Goal: Navigation & Orientation: Find specific page/section

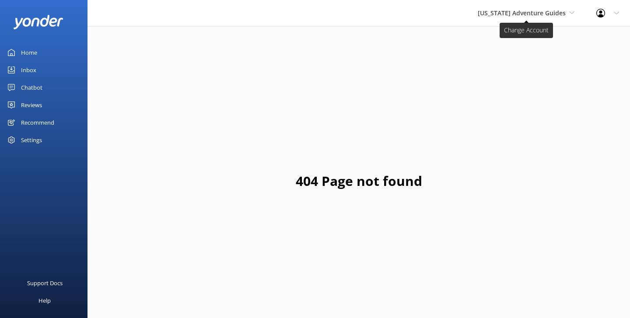
click at [529, 17] on span "[US_STATE] Adventure Guides" at bounding box center [522, 13] width 88 height 8
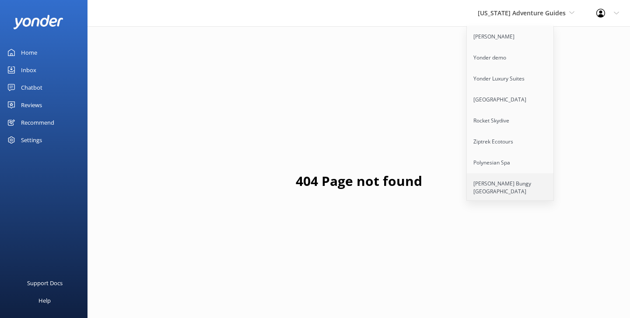
click at [495, 181] on link "[PERSON_NAME] Bungy [GEOGRAPHIC_DATA]" at bounding box center [511, 187] width 88 height 29
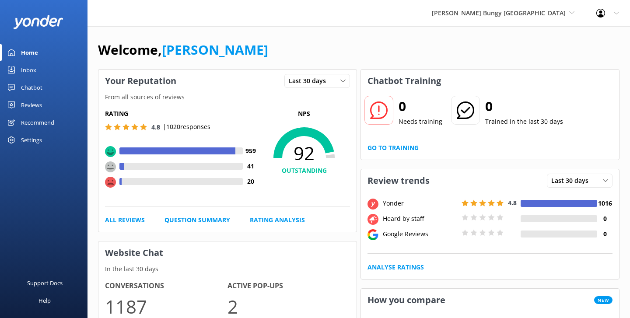
click at [44, 82] on link "Chatbot" at bounding box center [44, 88] width 88 height 18
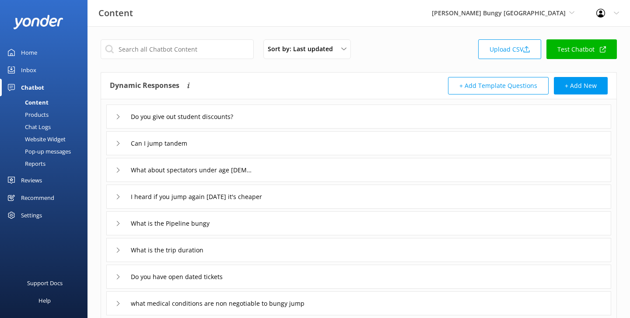
click at [32, 115] on div "Products" at bounding box center [26, 115] width 43 height 12
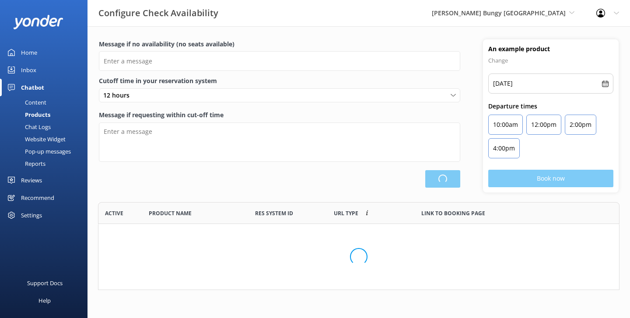
scroll to position [88, 522]
type input "There are no seats available, please check an alternative day"
type textarea "Our online booking system closes {hours} prior to departure. Please contact us …"
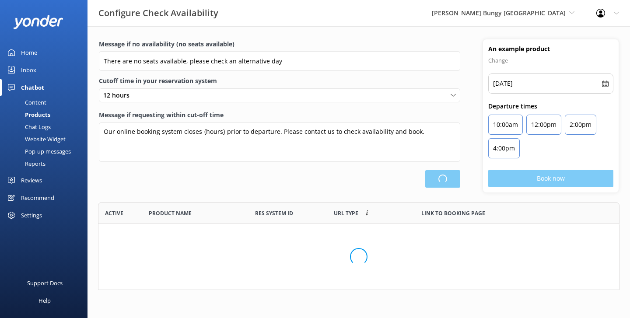
scroll to position [263, 521]
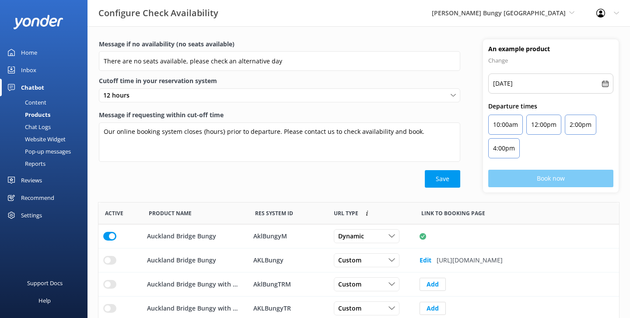
click at [32, 128] on div "Chat Logs" at bounding box center [28, 127] width 46 height 12
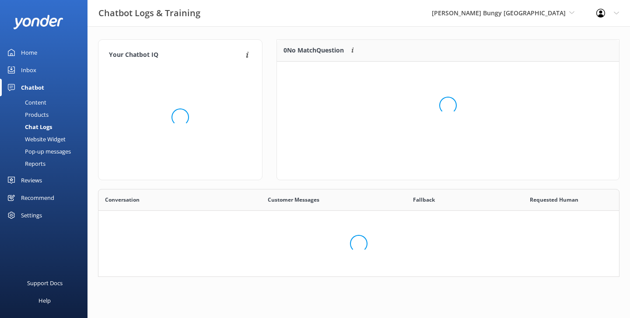
scroll to position [307, 521]
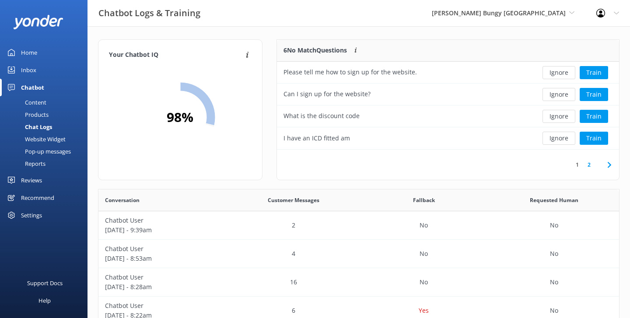
click at [23, 56] on div "Home" at bounding box center [29, 53] width 16 height 18
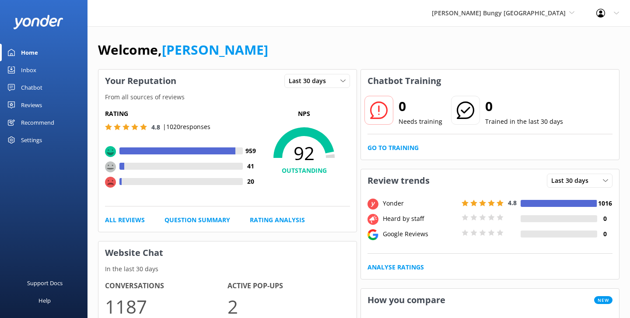
click at [31, 88] on div "Chatbot" at bounding box center [31, 88] width 21 height 18
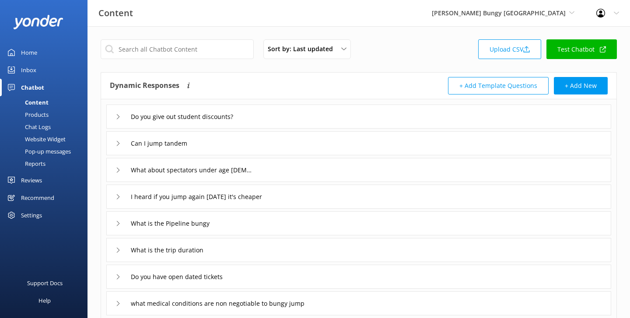
click at [35, 124] on div "Chat Logs" at bounding box center [28, 127] width 46 height 12
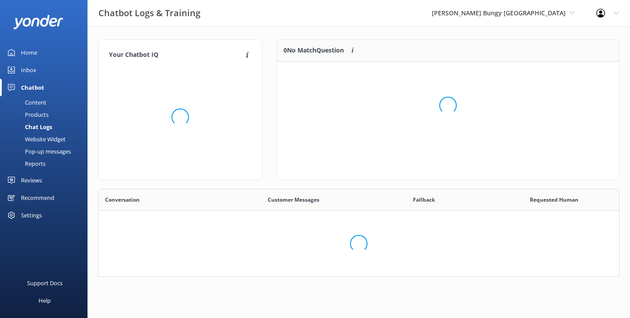
scroll to position [307, 521]
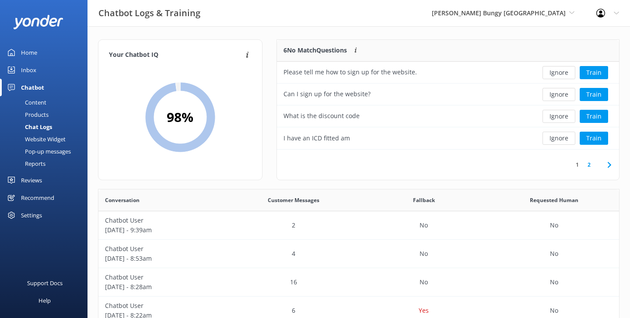
click at [35, 161] on div "Reports" at bounding box center [25, 164] width 40 height 12
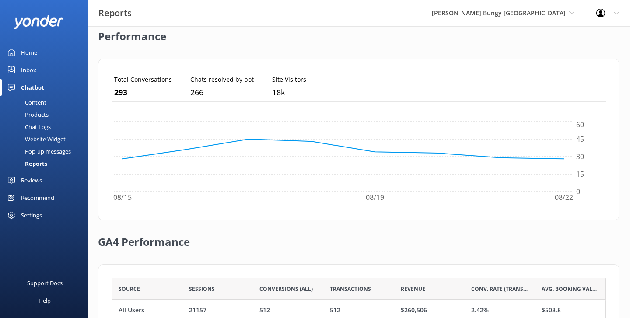
scroll to position [292, 0]
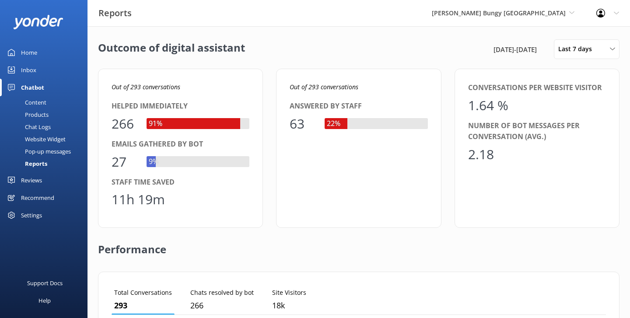
drag, startPoint x: 542, startPoint y: 50, endPoint x: 449, endPoint y: 49, distance: 92.4
click at [449, 49] on div "Outcome of digital assistant 15th Aug 25 - 22nd Aug 25 Last 7 days Last 7 days …" at bounding box center [359, 49] width 522 height 20
drag, startPoint x: 449, startPoint y: 49, endPoint x: 540, endPoint y: 44, distance: 90.7
click at [540, 44] on div "Outcome of digital assistant 15th Aug 25 - 22nd Aug 25 Last 7 days Last 7 days …" at bounding box center [359, 49] width 522 height 20
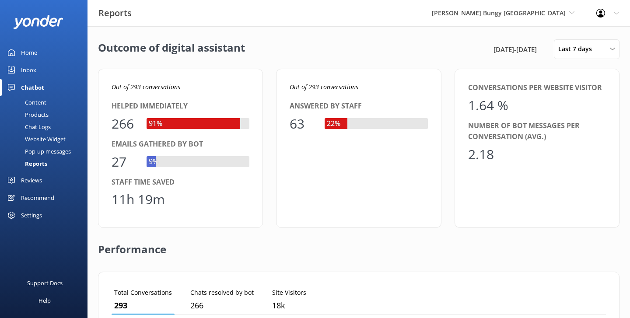
click at [540, 44] on div "15th Aug 25 - 22nd Aug 25" at bounding box center [520, 49] width 57 height 11
click at [33, 60] on div "Home" at bounding box center [29, 53] width 16 height 18
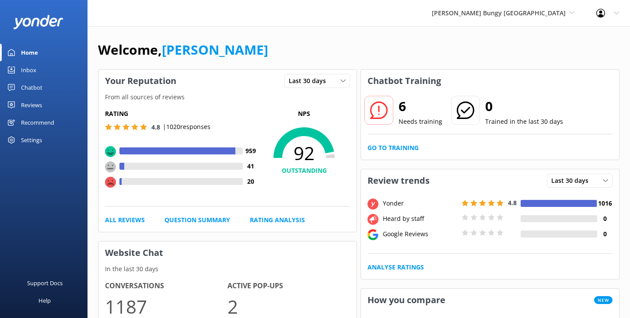
click at [34, 103] on div "Reviews" at bounding box center [31, 105] width 21 height 18
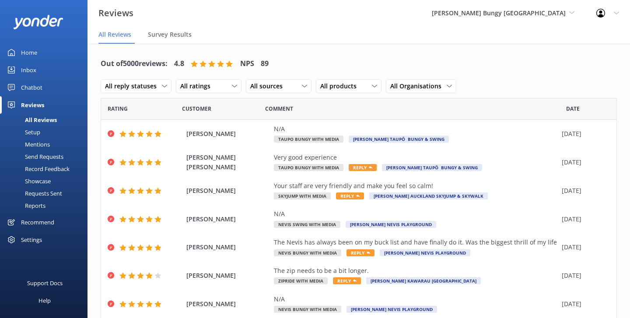
click at [28, 51] on div "Home" at bounding box center [29, 53] width 16 height 18
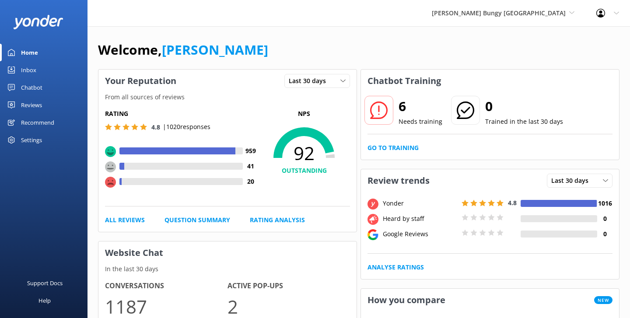
click at [378, 60] on div "Welcome, Danny" at bounding box center [359, 54] width 522 height 30
